Goal: Check status: Check status

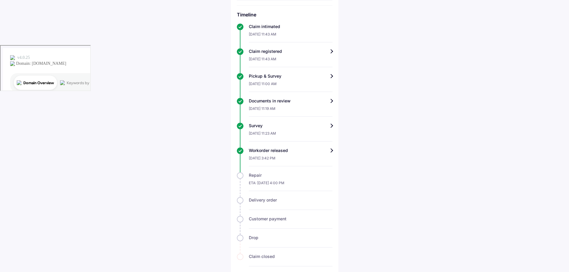
scroll to position [18, 0]
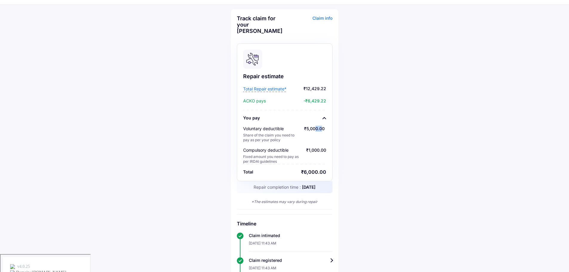
drag, startPoint x: 314, startPoint y: 121, endPoint x: 312, endPoint y: 144, distance: 22.8
click at [321, 126] on span "₹5,000.00" at bounding box center [314, 128] width 21 height 5
drag, startPoint x: 308, startPoint y: 148, endPoint x: 313, endPoint y: 148, distance: 4.8
click at [312, 148] on div "₹1,000.00" at bounding box center [316, 155] width 20 height 17
drag, startPoint x: 310, startPoint y: 168, endPoint x: 317, endPoint y: 170, distance: 7.4
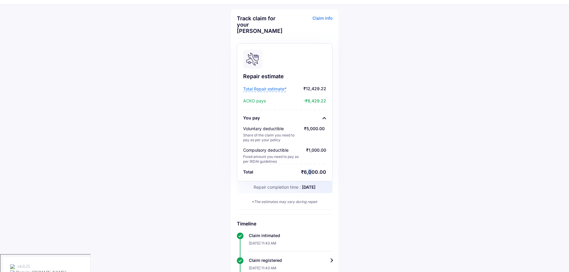
click at [312, 169] on div "₹6,000.00" at bounding box center [313, 172] width 25 height 6
drag, startPoint x: 312, startPoint y: 98, endPoint x: 321, endPoint y: 99, distance: 9.6
click at [317, 98] on div "Repair estimate Total Repair estimate* ₹12,429.22 ACKO pays -₹6,429.22 You pay …" at bounding box center [285, 112] width 96 height 138
click at [269, 86] on span "Total Repair estimate*" at bounding box center [264, 89] width 43 height 6
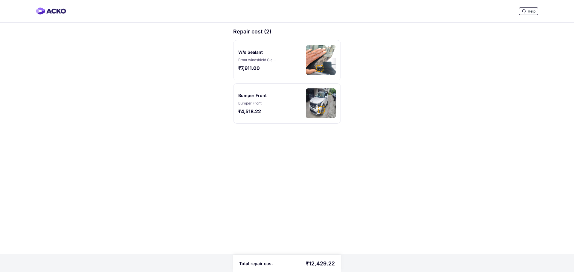
click at [306, 60] on img at bounding box center [321, 60] width 30 height 30
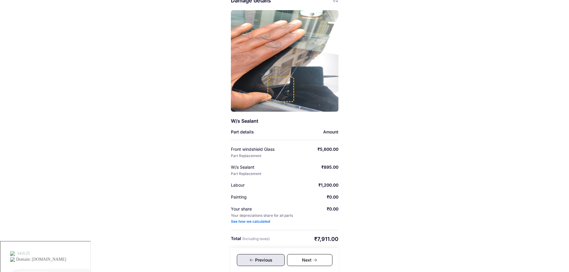
scroll to position [31, 0]
drag, startPoint x: 320, startPoint y: 148, endPoint x: 344, endPoint y: 149, distance: 24.2
click at [344, 149] on div "Help Damage details 1/2 W/s Sealant Part details Amount Front windshield Glass …" at bounding box center [284, 121] width 569 height 304
drag, startPoint x: 322, startPoint y: 167, endPoint x: 335, endPoint y: 168, distance: 13.2
click at [335, 168] on div "₹895.00" at bounding box center [329, 167] width 17 height 6
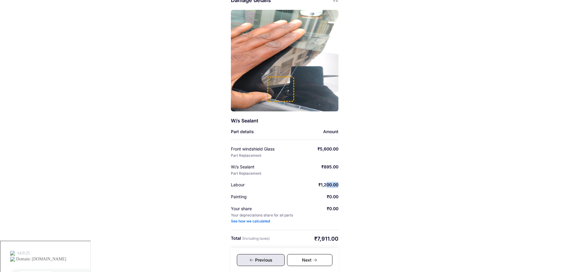
drag, startPoint x: 323, startPoint y: 184, endPoint x: 337, endPoint y: 183, distance: 14.3
click at [337, 183] on div "Help Damage details 1/2 W/s Sealant Part details Amount Front windshield Glass …" at bounding box center [284, 121] width 569 height 304
drag, startPoint x: 316, startPoint y: 236, endPoint x: 336, endPoint y: 234, distance: 20.1
click at [336, 234] on div "Damage details 1/2 W/s Sealant Part details Amount Front windshield Glass Part …" at bounding box center [285, 132] width 108 height 270
drag, startPoint x: 329, startPoint y: 186, endPoint x: 345, endPoint y: 187, distance: 15.6
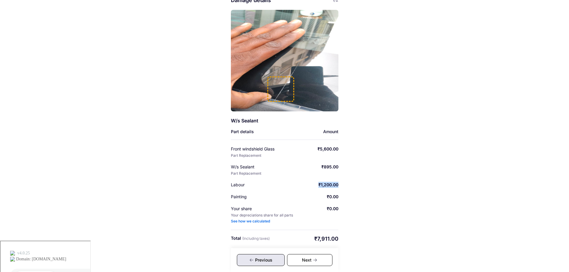
click at [345, 187] on div "Help Damage details 1/2 W/s Sealant Part details Amount Front windshield Glass …" at bounding box center [284, 121] width 569 height 304
click at [270, 263] on div "Previous" at bounding box center [261, 260] width 48 height 12
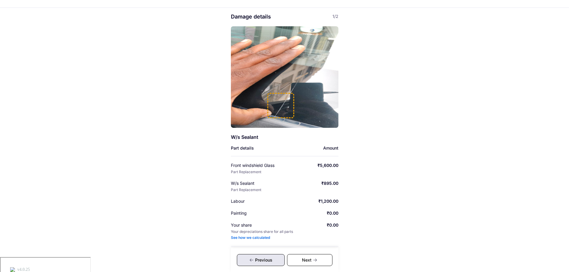
scroll to position [0, 0]
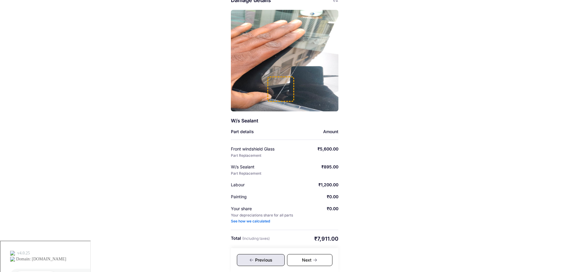
click at [321, 257] on div "Next" at bounding box center [309, 260] width 45 height 12
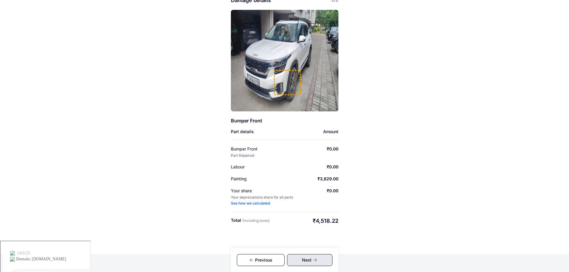
scroll to position [13, 0]
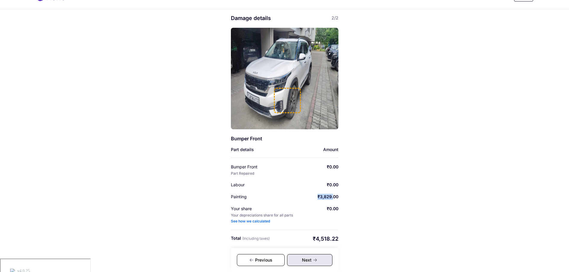
drag, startPoint x: 313, startPoint y: 197, endPoint x: 332, endPoint y: 198, distance: 18.2
click at [332, 198] on div "Painting ₹3,829.00" at bounding box center [285, 197] width 108 height 6
click at [338, 185] on div "Help Damage details 2/2 Bumper Front Part details Amount Bumper Front Part Repa…" at bounding box center [284, 130] width 569 height 286
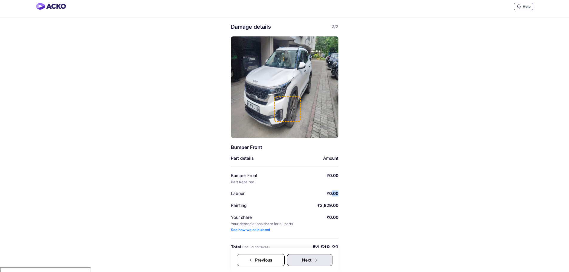
scroll to position [0, 0]
